Goal: Task Accomplishment & Management: Manage account settings

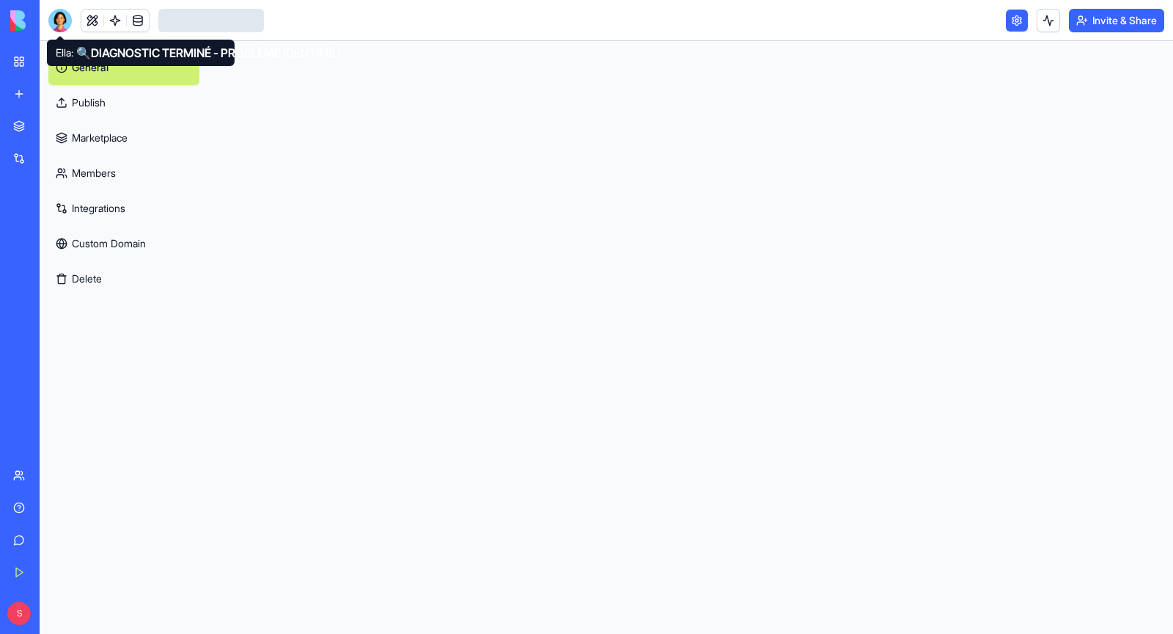
click at [59, 21] on div at bounding box center [59, 20] width 23 height 23
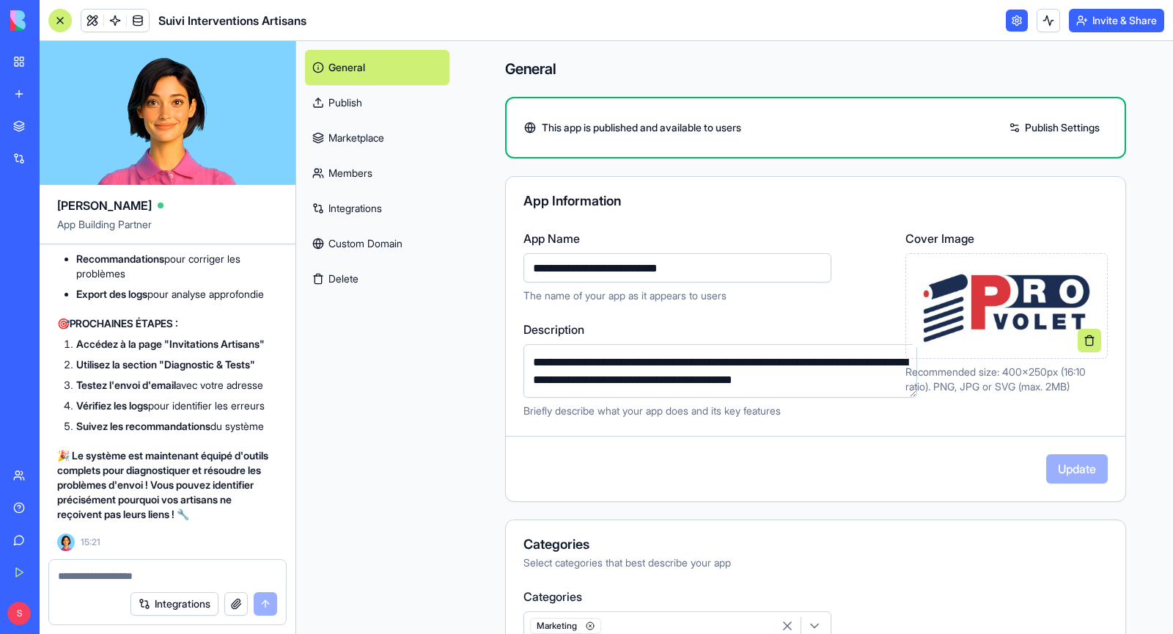
scroll to position [137762, 0]
click at [63, 23] on div at bounding box center [59, 20] width 23 height 23
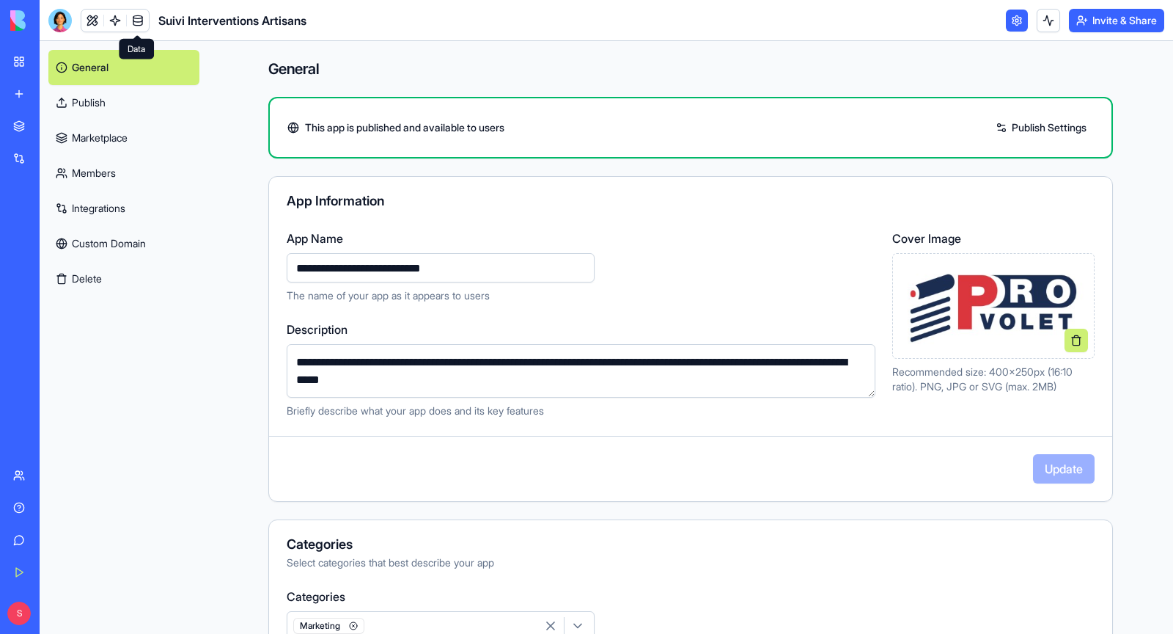
click at [179, 18] on span "Suivi Interventions Artisans" at bounding box center [232, 21] width 148 height 18
click at [1014, 23] on link at bounding box center [1017, 21] width 22 height 22
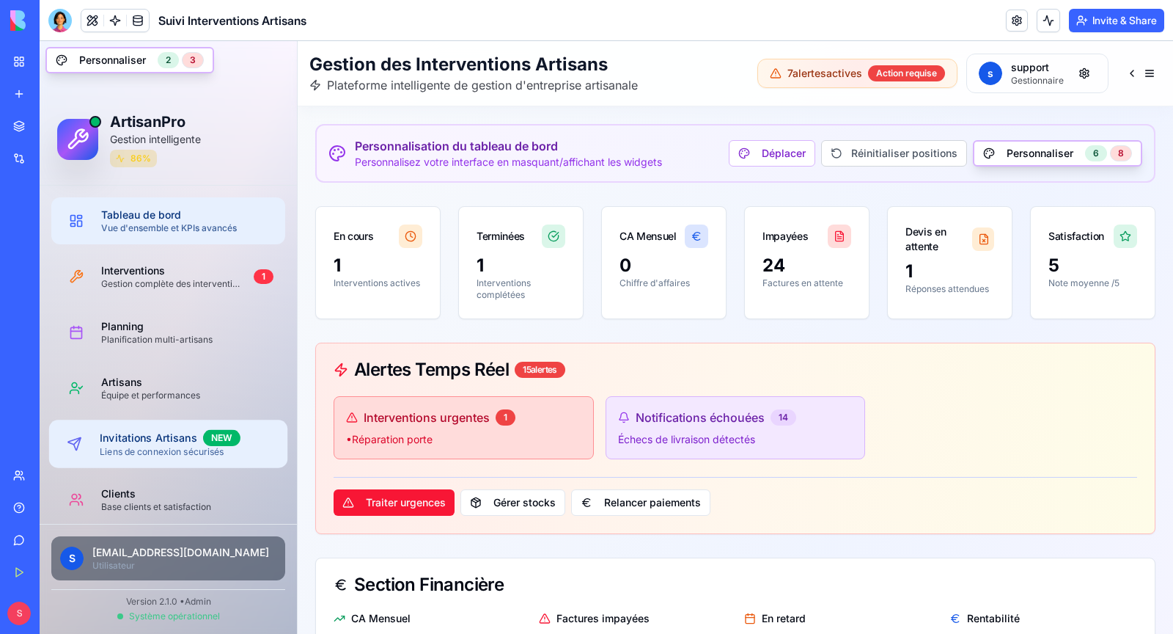
click at [161, 456] on div "Liens de connexion sécurisés" at bounding box center [188, 452] width 176 height 12
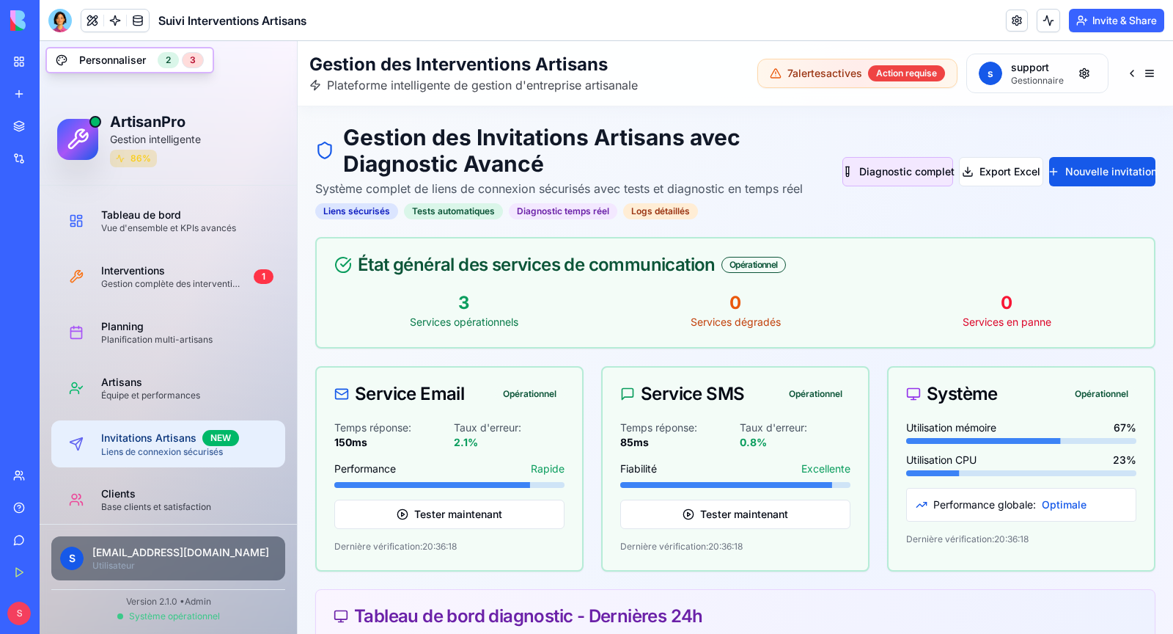
click at [903, 178] on button "Diagnostic complet" at bounding box center [898, 171] width 111 height 29
click at [903, 178] on div "Diagnostic... Export Excel Nouvelle invitation" at bounding box center [1008, 171] width 296 height 29
click at [1106, 175] on button "Nouvelle invitation" at bounding box center [1102, 171] width 106 height 29
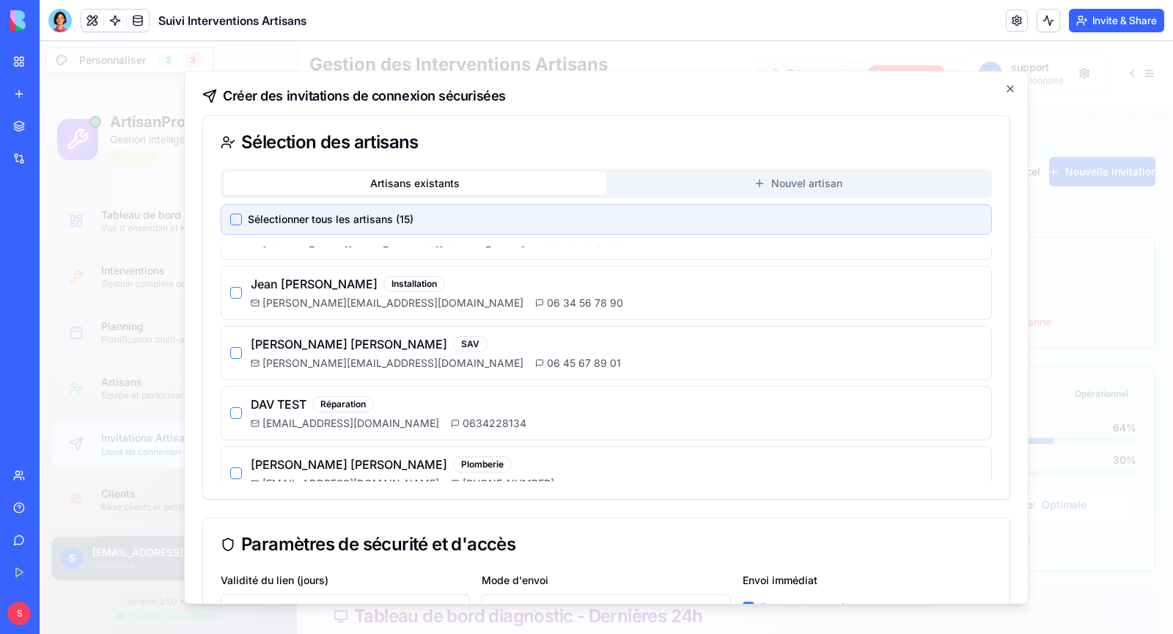
scroll to position [119, 0]
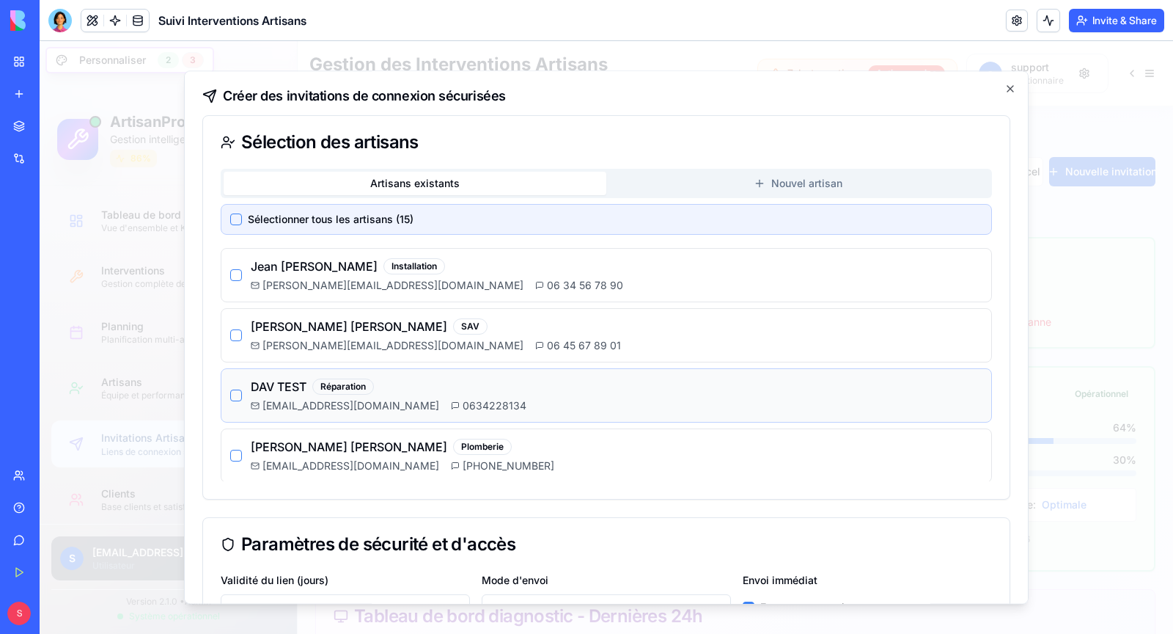
click at [273, 398] on span "[EMAIL_ADDRESS][DOMAIN_NAME]" at bounding box center [351, 405] width 177 height 15
click at [246, 394] on div "DAV TEST Réparation [EMAIL_ADDRESS][DOMAIN_NAME] 0634228134" at bounding box center [606, 395] width 752 height 35
click at [235, 391] on button "button" at bounding box center [236, 395] width 12 height 12
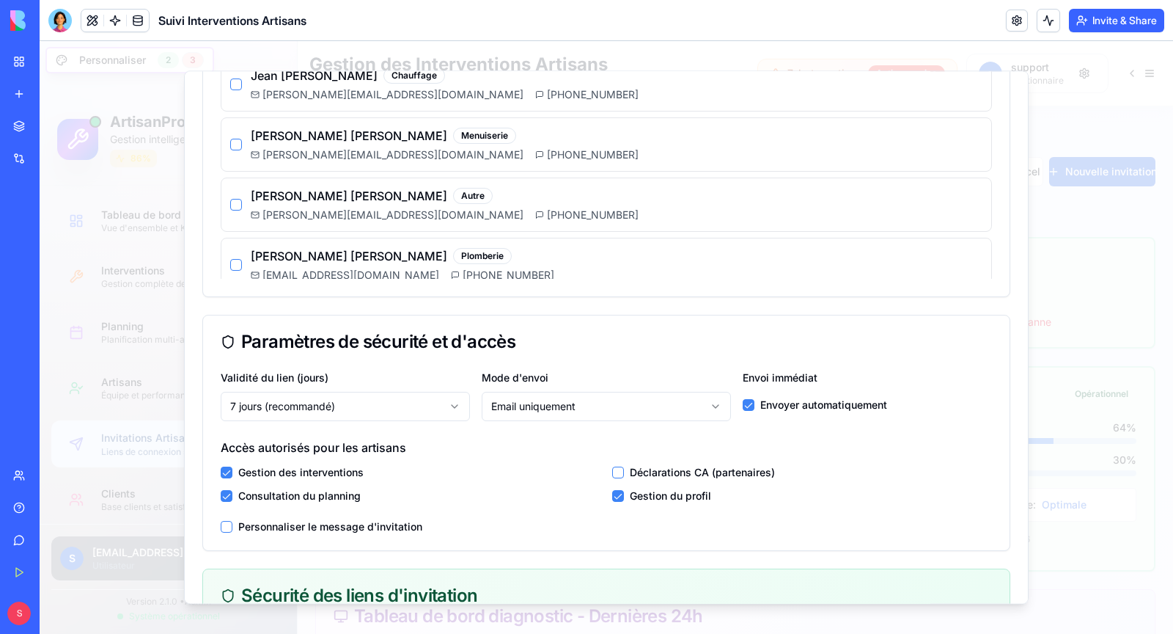
scroll to position [216, 0]
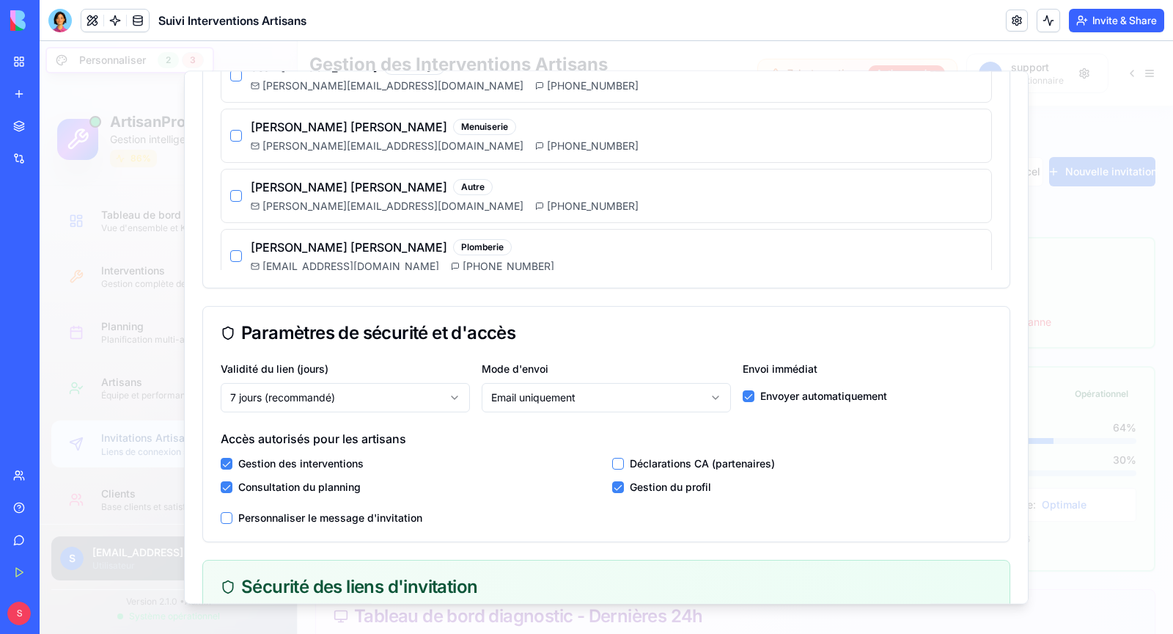
click at [672, 456] on label "Déclarations CA (partenaires)" at bounding box center [702, 463] width 145 height 15
click at [621, 459] on button "button" at bounding box center [618, 464] width 12 height 12
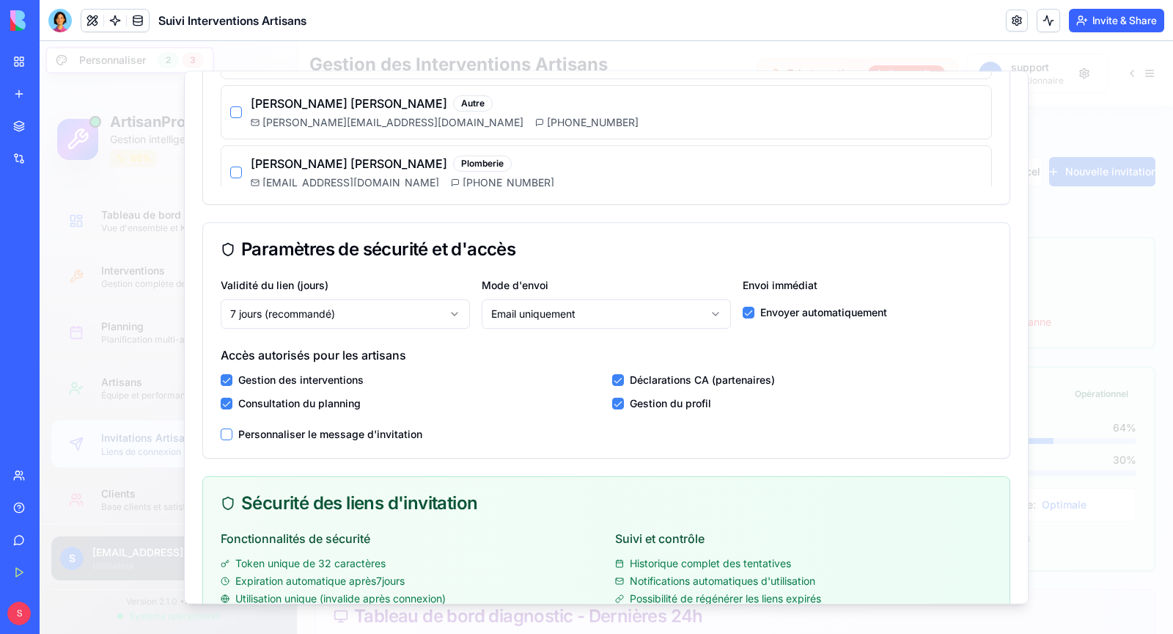
scroll to position [590, 0]
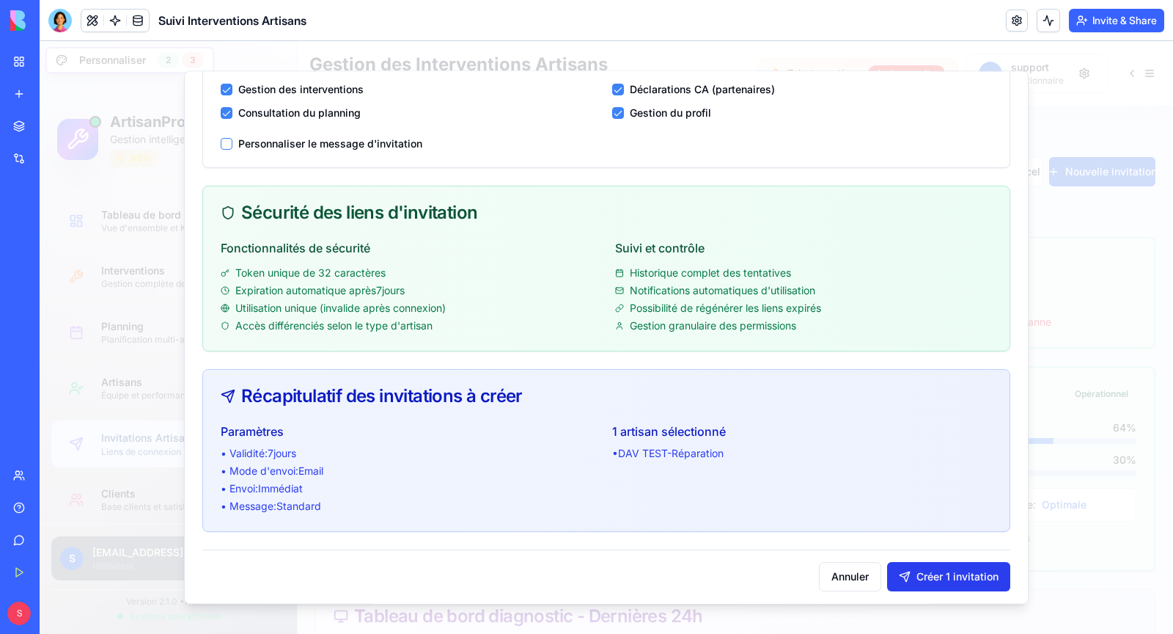
click at [970, 573] on button "Créer 1 invitation" at bounding box center [948, 576] width 123 height 29
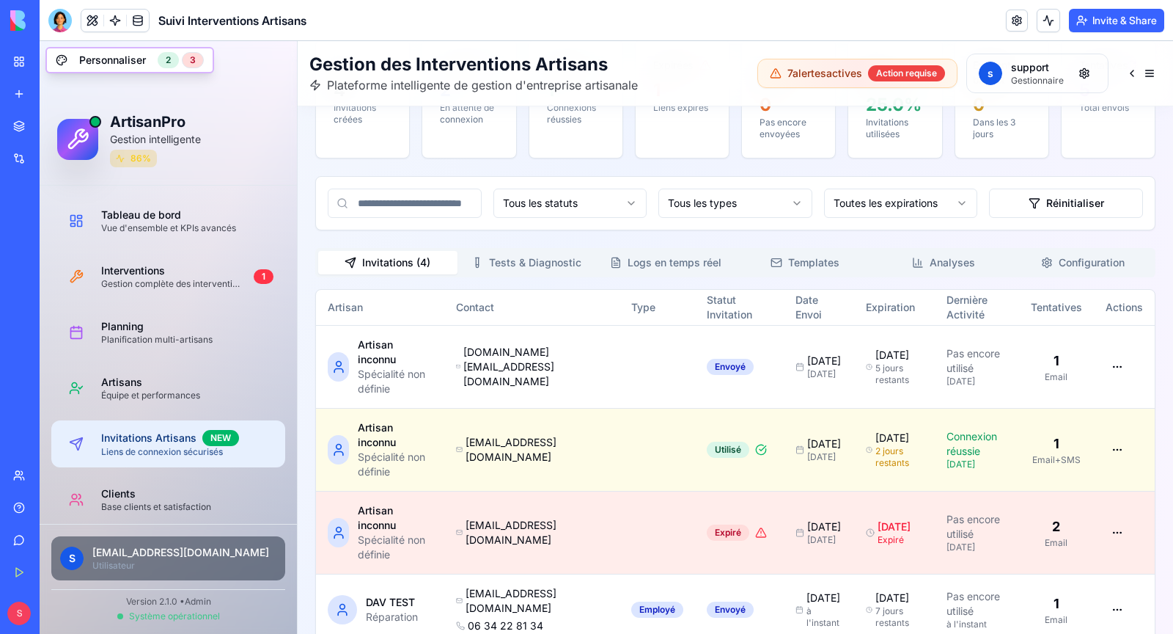
scroll to position [758, 0]
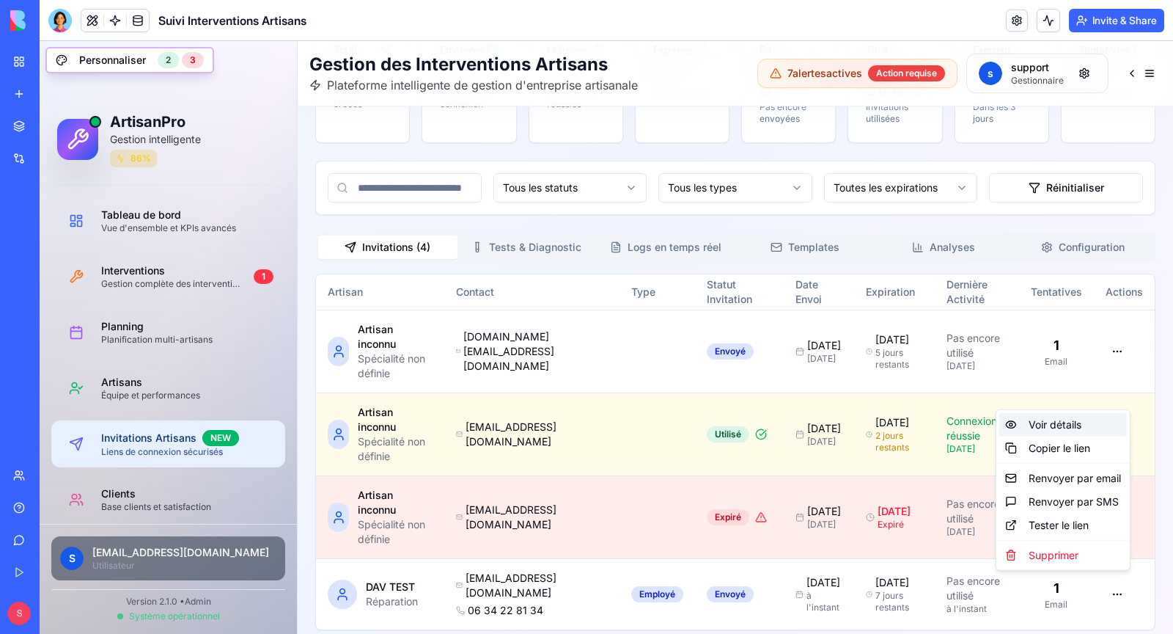
click at [1049, 434] on div "Voir détails" at bounding box center [1063, 424] width 128 height 23
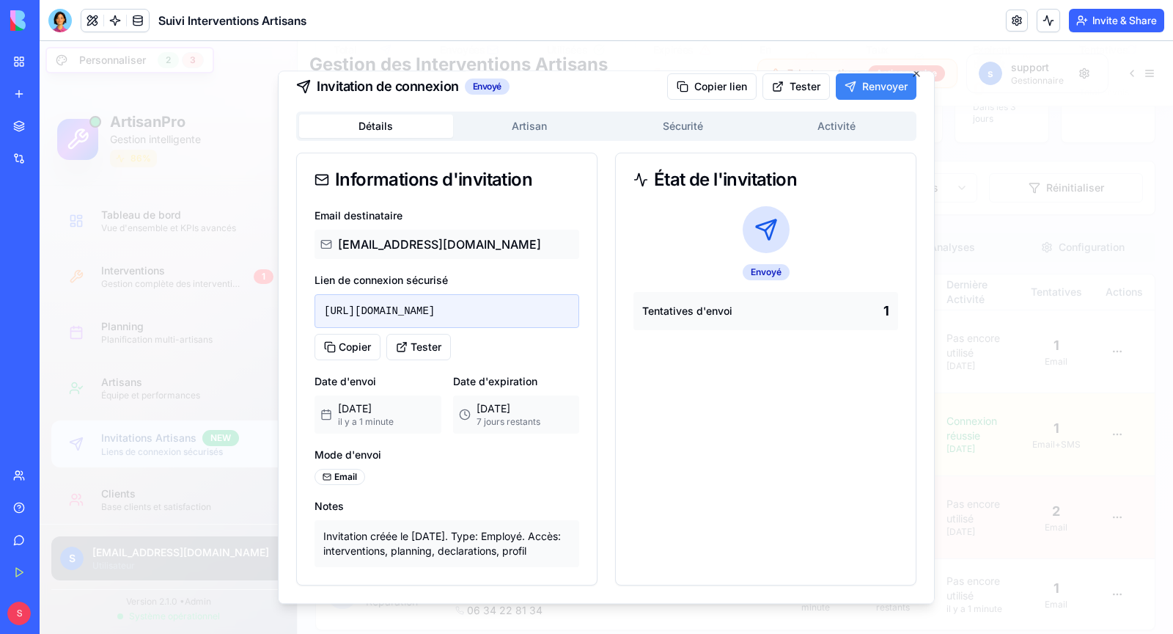
scroll to position [0, 0]
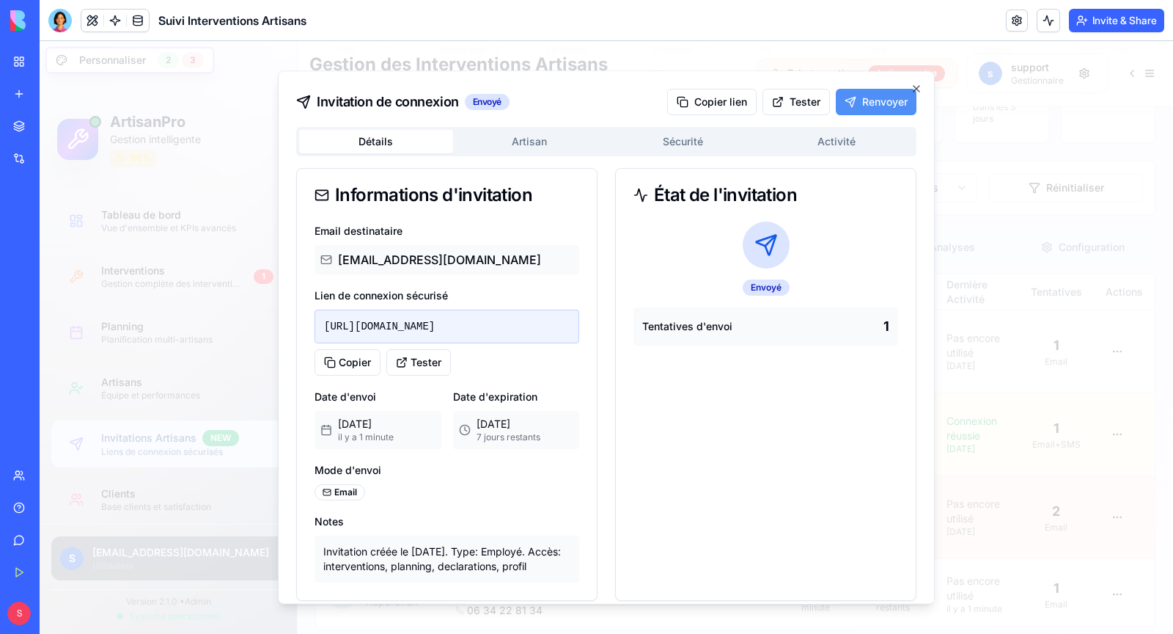
click at [887, 101] on button "Renvoyer" at bounding box center [876, 102] width 81 height 26
click at [804, 109] on button "Tester" at bounding box center [796, 102] width 67 height 26
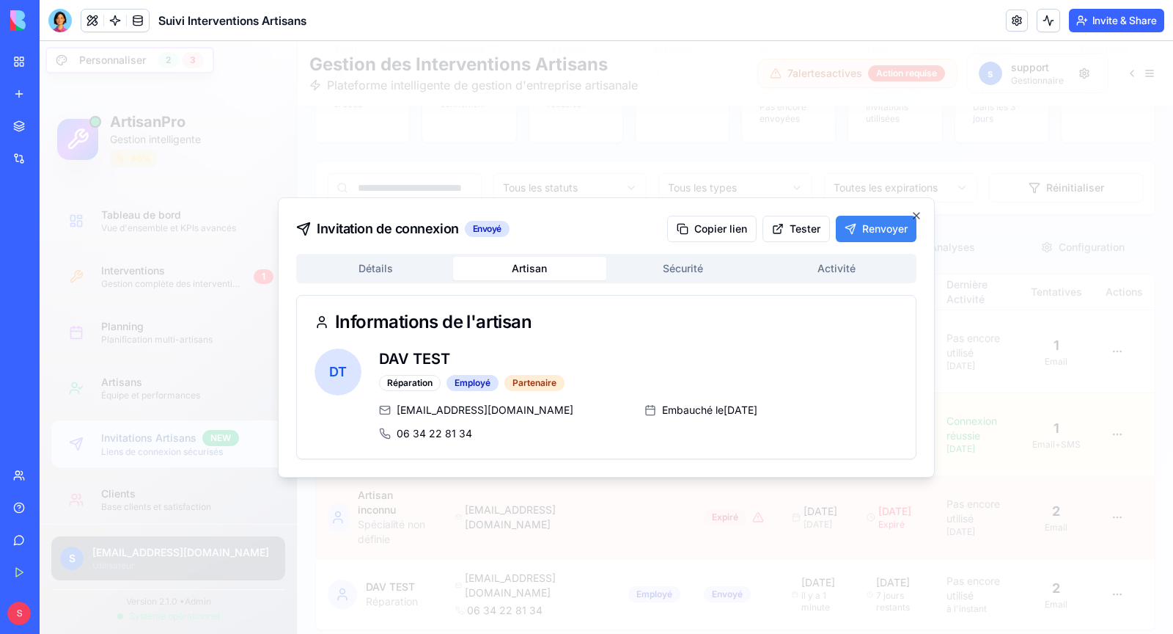
click at [658, 274] on div "Détails Artisan Sécurité Activité Informations de l'artisan D T DAV TEST Répara…" at bounding box center [606, 356] width 620 height 205
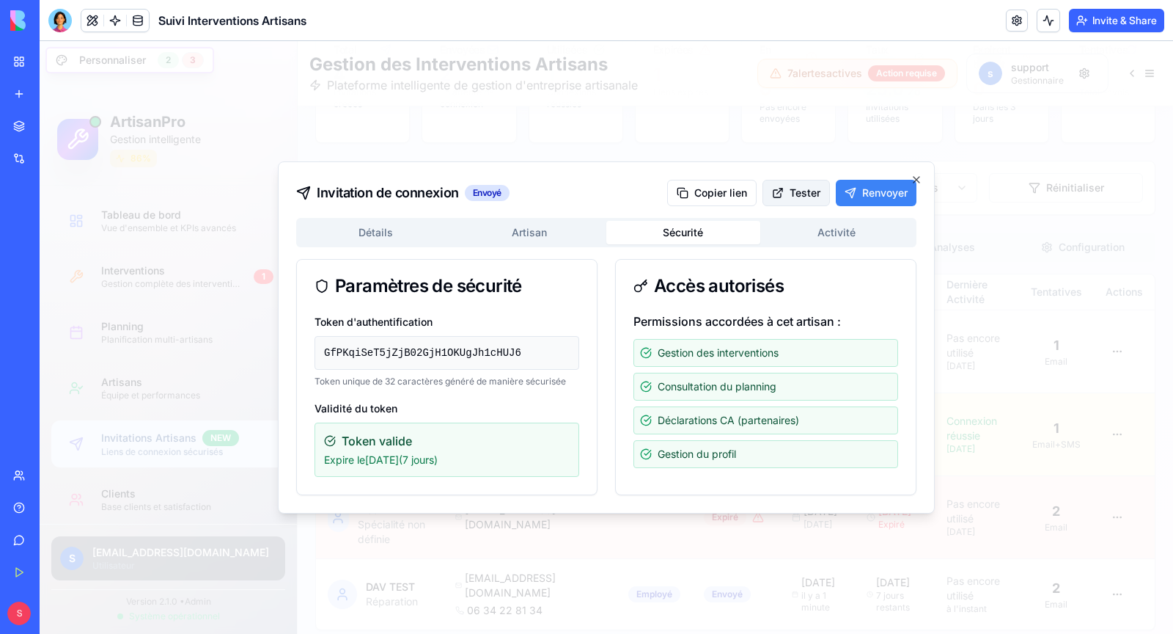
click at [816, 227] on div "Invitation de connexion Envoyé Copier lien Tester Renvoyer Détails Artisan Sécu…" at bounding box center [606, 337] width 657 height 352
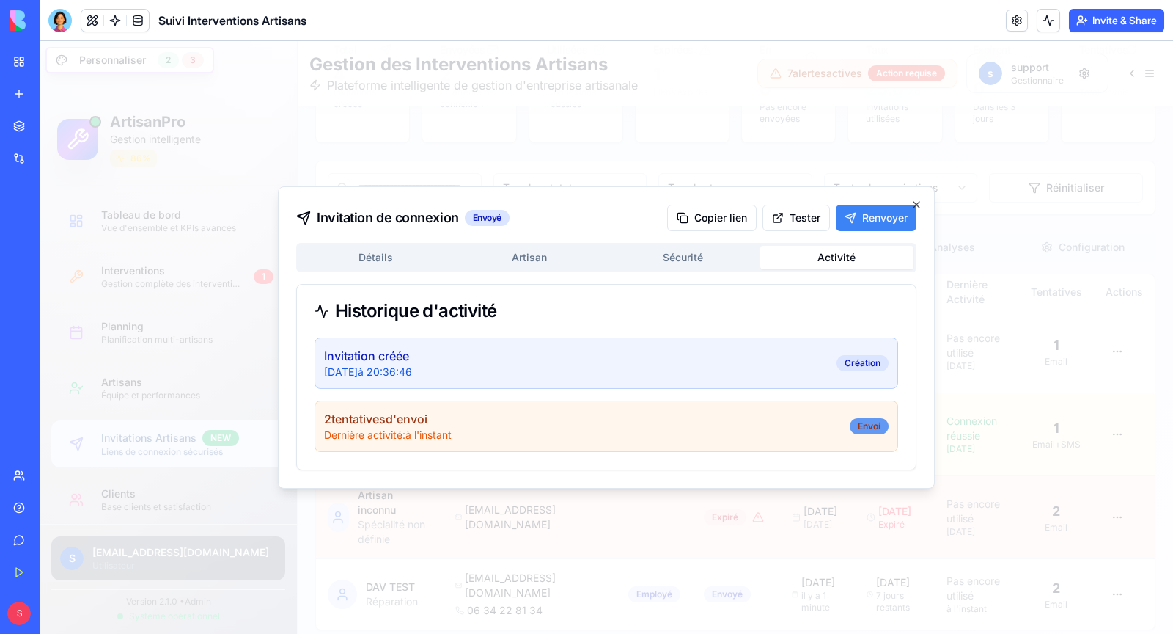
click at [858, 431] on div "Envoi" at bounding box center [869, 426] width 39 height 16
click at [368, 420] on div "2 tentative s d'envoi" at bounding box center [388, 419] width 128 height 18
click at [918, 203] on icon "button" at bounding box center [917, 205] width 12 height 12
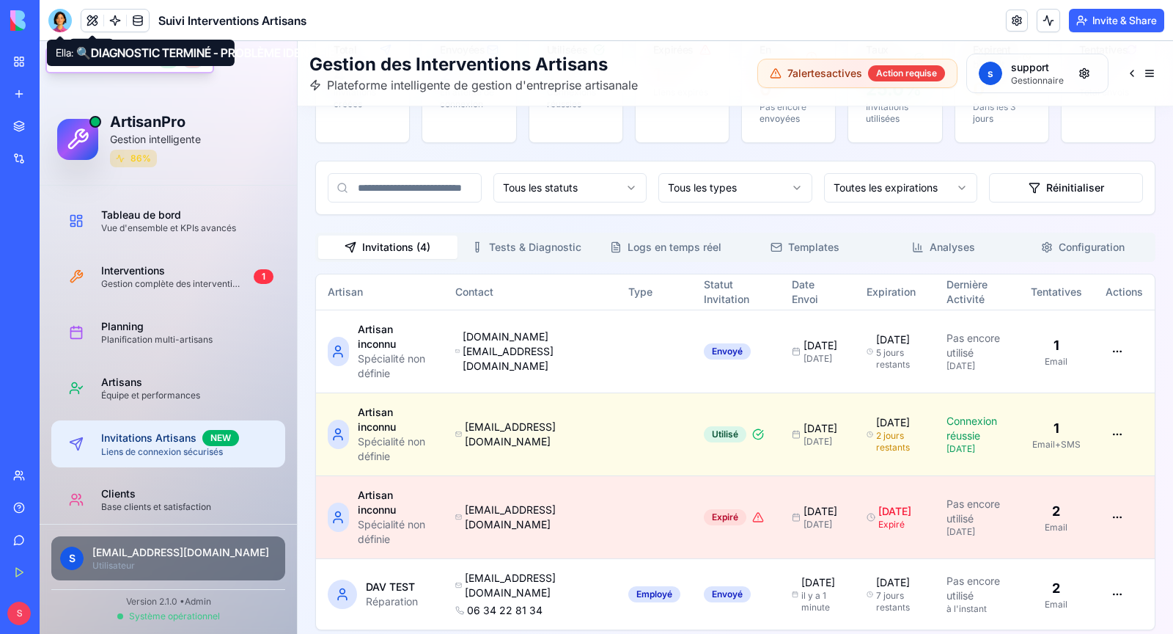
click at [64, 23] on div at bounding box center [59, 20] width 23 height 23
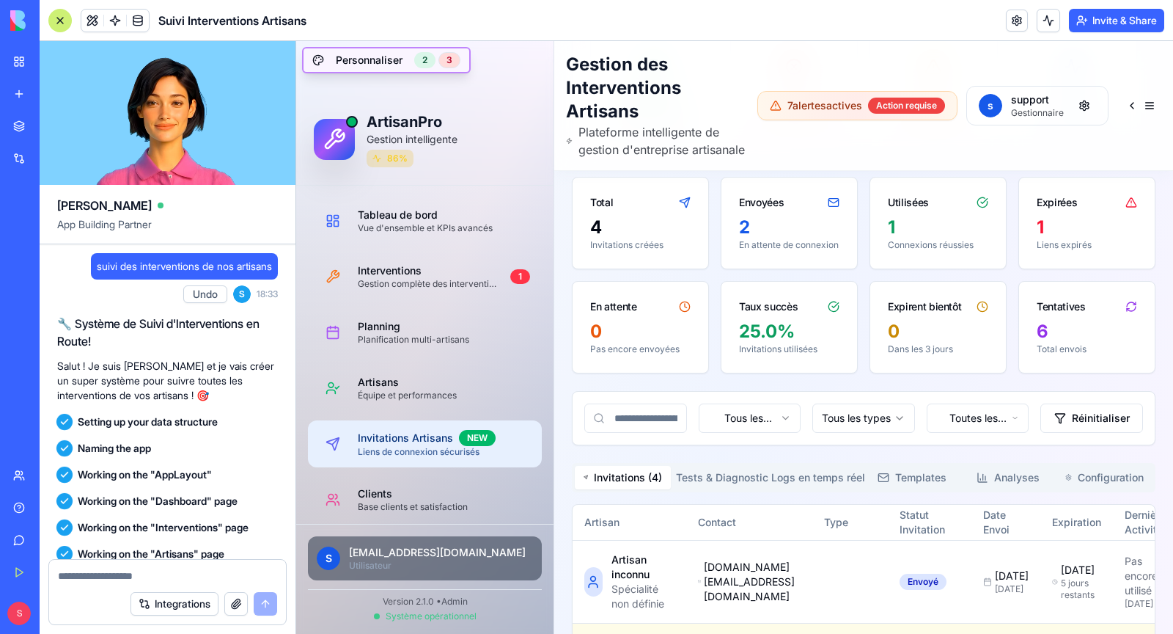
scroll to position [137762, 0]
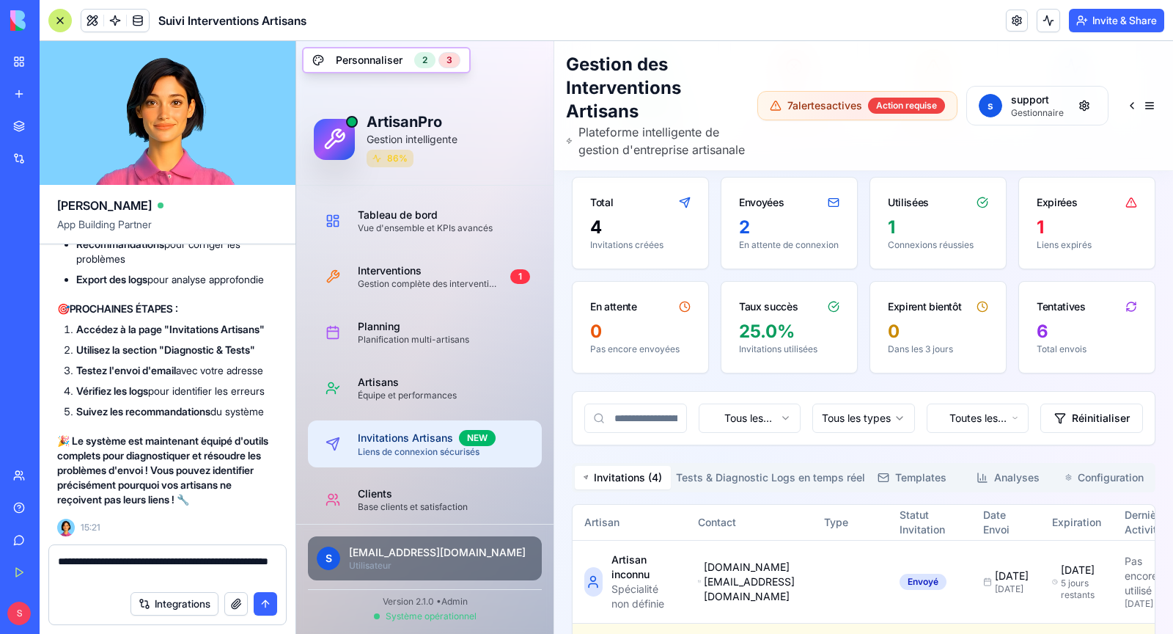
type textarea "**********"
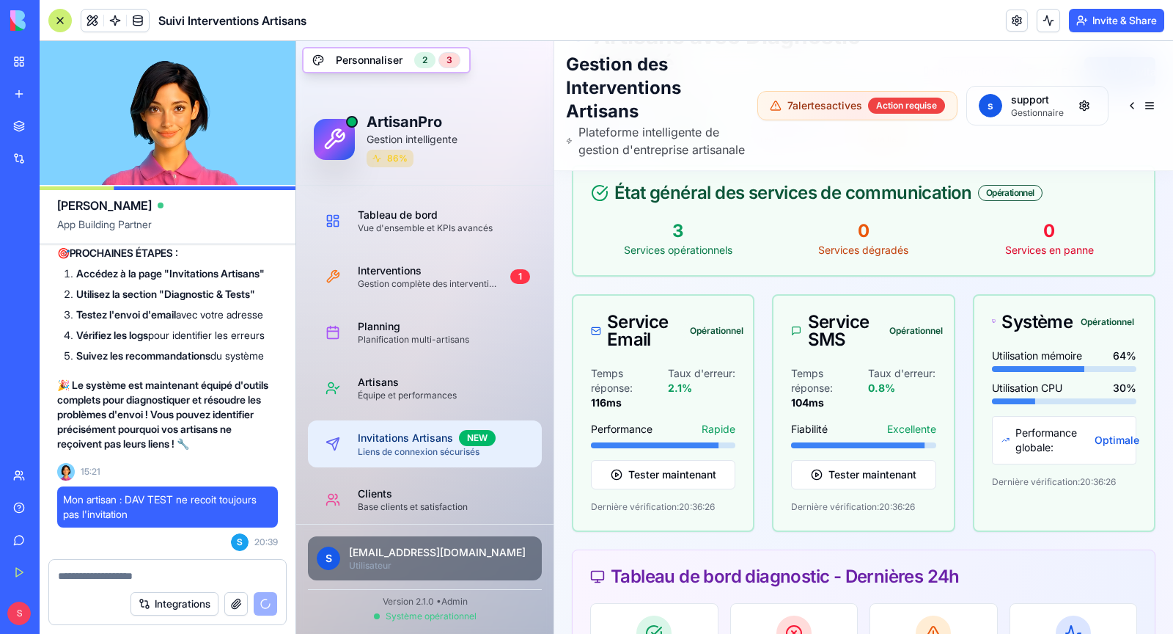
scroll to position [0, 0]
